Goal: Entertainment & Leisure: Consume media (video, audio)

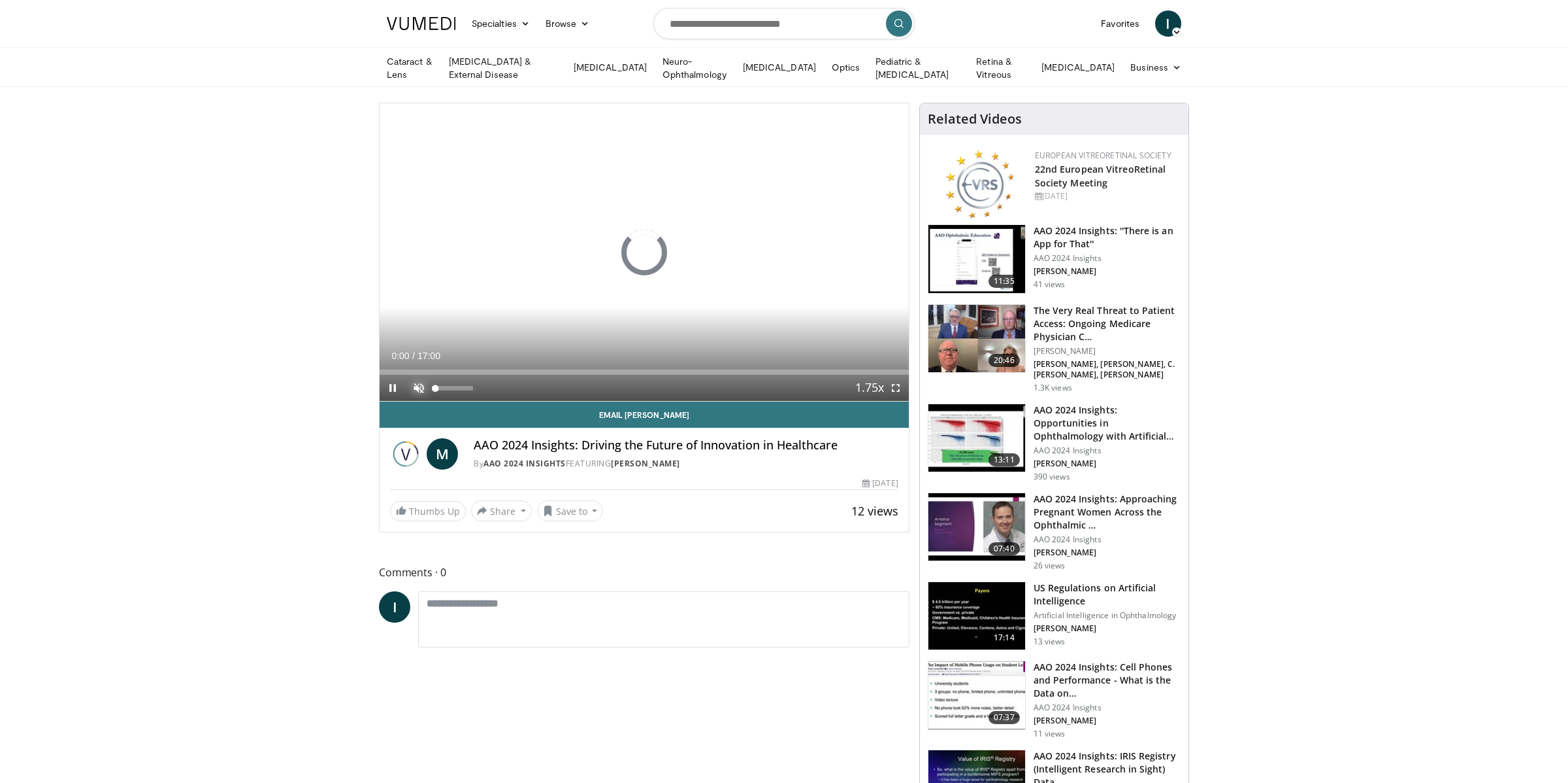
click at [417, 386] on span "Video Player" at bounding box center [419, 388] width 26 height 26
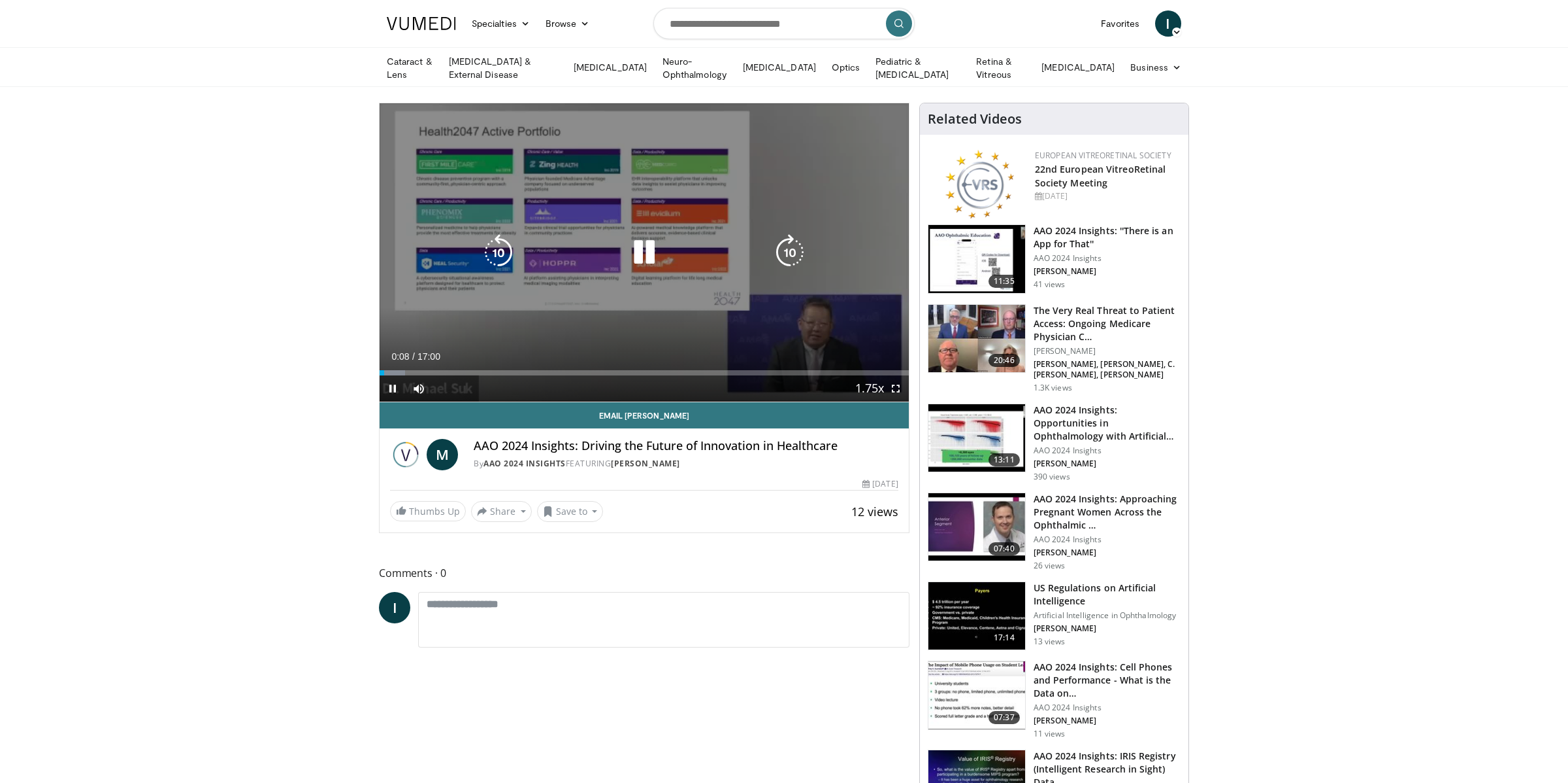
click at [611, 324] on div "10 seconds Tap to unmute" at bounding box center [644, 253] width 529 height 298
